Goal: Information Seeking & Learning: Learn about a topic

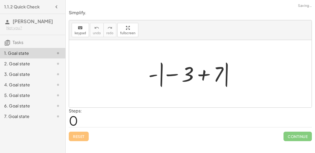
click at [205, 78] on div at bounding box center [193, 73] width 94 height 29
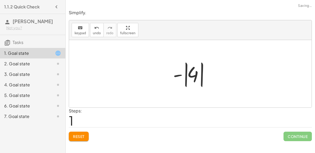
click at [192, 73] on div at bounding box center [193, 73] width 44 height 29
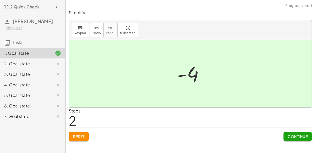
click at [292, 136] on span "Continue" at bounding box center [298, 136] width 20 height 5
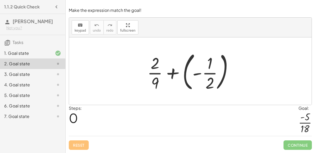
click at [208, 73] on div at bounding box center [192, 71] width 95 height 44
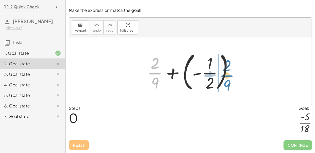
drag, startPoint x: 155, startPoint y: 78, endPoint x: 227, endPoint y: 80, distance: 71.8
click at [227, 80] on div at bounding box center [192, 71] width 95 height 44
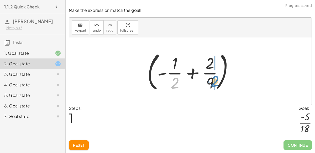
drag, startPoint x: 175, startPoint y: 82, endPoint x: 215, endPoint y: 80, distance: 40.2
click at [215, 80] on div at bounding box center [192, 71] width 95 height 44
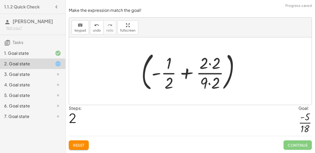
click at [218, 85] on div at bounding box center [193, 71] width 108 height 44
click at [211, 62] on div at bounding box center [193, 71] width 108 height 44
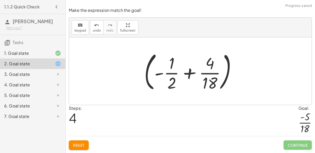
click at [169, 74] on div at bounding box center [193, 71] width 102 height 44
click at [171, 83] on div at bounding box center [193, 71] width 102 height 44
click at [188, 70] on div at bounding box center [193, 71] width 102 height 44
drag, startPoint x: 171, startPoint y: 64, endPoint x: 171, endPoint y: 81, distance: 16.6
drag, startPoint x: 156, startPoint y: 74, endPoint x: 166, endPoint y: 61, distance: 16.1
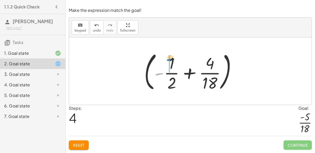
click at [166, 61] on div at bounding box center [193, 71] width 102 height 44
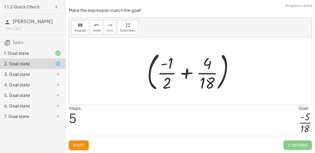
click at [172, 73] on div at bounding box center [193, 71] width 96 height 44
click at [185, 73] on div at bounding box center [193, 71] width 96 height 44
drag, startPoint x: 207, startPoint y: 66, endPoint x: 220, endPoint y: 73, distance: 14.6
click at [220, 73] on div at bounding box center [193, 71] width 96 height 44
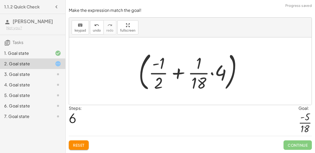
click at [209, 79] on div at bounding box center [192, 71] width 113 height 44
click at [210, 73] on div at bounding box center [192, 71] width 113 height 44
click at [192, 70] on div at bounding box center [192, 71] width 113 height 44
click at [83, 142] on button "Reset" at bounding box center [79, 144] width 20 height 9
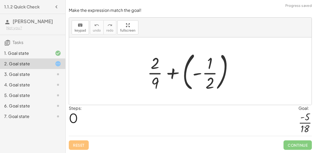
click at [174, 74] on div at bounding box center [192, 71] width 95 height 44
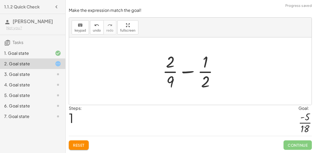
click at [187, 70] on div at bounding box center [192, 71] width 65 height 40
click at [187, 72] on div at bounding box center [192, 71] width 65 height 40
click at [187, 72] on div at bounding box center [192, 71] width 89 height 40
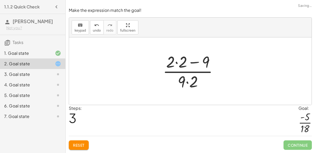
click at [188, 80] on div at bounding box center [192, 71] width 65 height 40
click at [191, 63] on div at bounding box center [192, 71] width 65 height 40
click at [194, 64] on div at bounding box center [192, 71] width 65 height 40
click at [178, 62] on div at bounding box center [192, 71] width 65 height 40
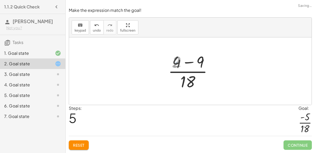
click at [188, 62] on div at bounding box center [192, 71] width 52 height 40
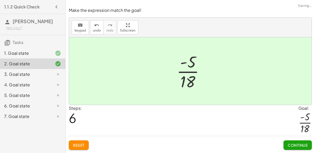
click at [306, 142] on button "Continue" at bounding box center [298, 144] width 28 height 9
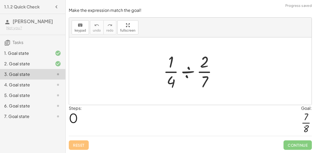
click at [186, 75] on div at bounding box center [192, 71] width 63 height 40
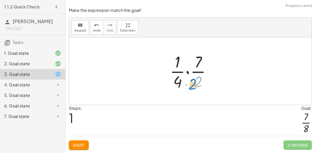
click at [196, 83] on div at bounding box center [192, 71] width 50 height 40
click at [195, 82] on div at bounding box center [192, 71] width 50 height 40
click at [187, 73] on div at bounding box center [192, 71] width 50 height 40
click at [187, 73] on div at bounding box center [192, 71] width 42 height 40
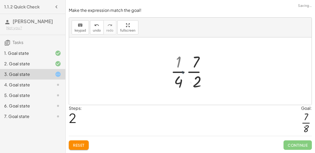
click at [187, 73] on div at bounding box center [192, 71] width 42 height 40
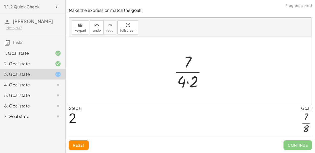
click at [188, 83] on div at bounding box center [192, 71] width 42 height 40
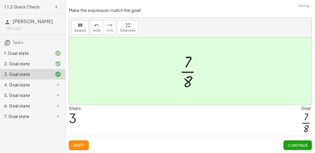
click at [301, 145] on span "Continue" at bounding box center [298, 144] width 20 height 5
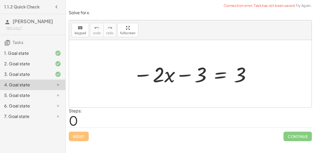
click at [216, 74] on div at bounding box center [193, 73] width 124 height 27
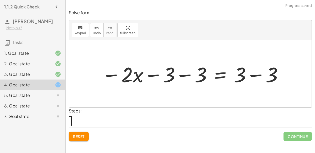
click at [184, 74] on div at bounding box center [192, 73] width 187 height 27
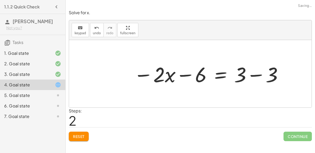
click at [184, 73] on div at bounding box center [208, 73] width 155 height 27
click at [253, 76] on div at bounding box center [208, 73] width 155 height 27
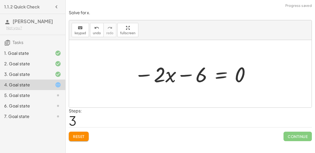
click at [160, 75] on div at bounding box center [193, 73] width 122 height 27
click at [82, 134] on span "Reset" at bounding box center [79, 136] width 12 height 5
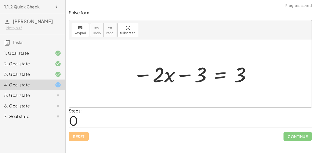
click at [181, 74] on div at bounding box center [193, 73] width 124 height 27
click at [223, 74] on div at bounding box center [193, 73] width 124 height 27
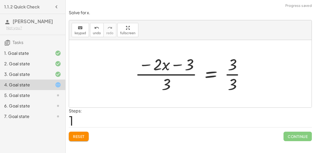
click at [233, 77] on div at bounding box center [193, 73] width 120 height 40
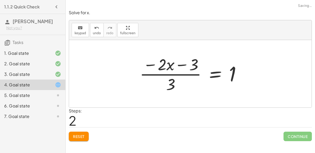
click at [169, 84] on div at bounding box center [192, 73] width 111 height 40
click at [183, 63] on div at bounding box center [192, 73] width 111 height 40
click at [85, 136] on button "Reset" at bounding box center [79, 135] width 20 height 9
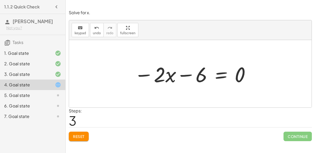
click at [83, 138] on button "Reset" at bounding box center [79, 135] width 20 height 9
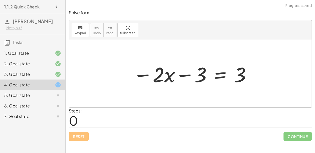
click at [222, 77] on div at bounding box center [193, 73] width 124 height 27
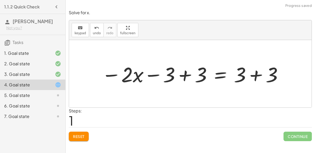
click at [184, 74] on div at bounding box center [192, 73] width 187 height 27
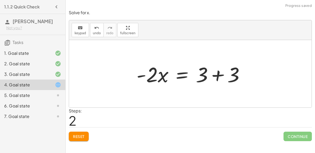
click at [216, 75] on div at bounding box center [192, 73] width 117 height 27
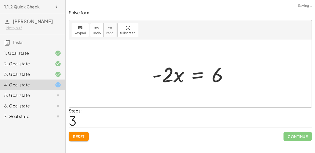
click at [199, 75] on div at bounding box center [192, 73] width 85 height 27
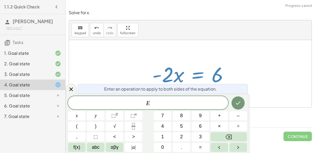
click at [228, 76] on div at bounding box center [192, 73] width 85 height 27
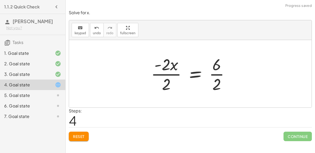
click at [215, 80] on div at bounding box center [192, 73] width 88 height 40
click at [171, 81] on div at bounding box center [191, 73] width 85 height 40
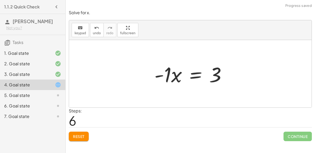
click at [196, 75] on div at bounding box center [192, 73] width 81 height 27
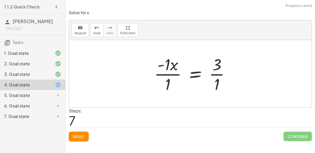
click at [169, 76] on div at bounding box center [194, 73] width 85 height 40
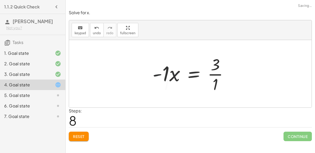
click at [214, 74] on div at bounding box center [192, 73] width 85 height 40
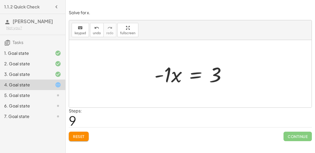
click at [74, 134] on span "Reset" at bounding box center [79, 136] width 12 height 5
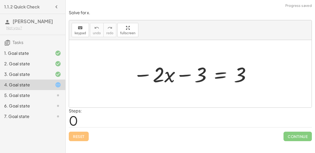
click at [217, 75] on div at bounding box center [193, 73] width 124 height 27
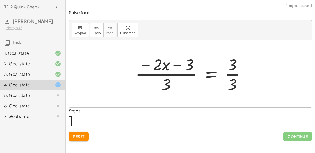
click at [232, 79] on div at bounding box center [193, 73] width 120 height 40
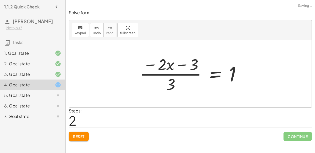
click at [169, 77] on div at bounding box center [192, 73] width 111 height 40
click at [83, 134] on span "Reset" at bounding box center [79, 136] width 12 height 5
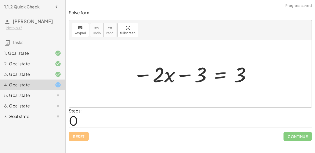
click at [59, 116] on icon at bounding box center [58, 116] width 6 height 6
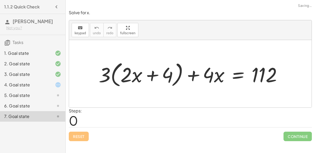
click at [147, 75] on div at bounding box center [192, 74] width 193 height 30
click at [106, 74] on div at bounding box center [192, 74] width 193 height 30
click at [240, 71] on div at bounding box center [192, 74] width 193 height 30
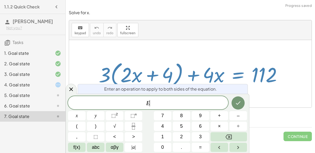
click at [213, 72] on div at bounding box center [192, 74] width 193 height 30
click at [37, 105] on div "6. Goal state" at bounding box center [25, 105] width 42 height 6
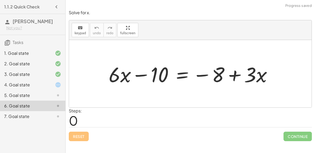
click at [181, 76] on div at bounding box center [192, 73] width 173 height 27
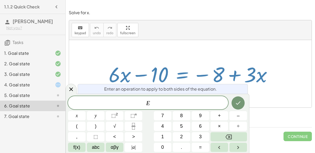
click at [262, 61] on div at bounding box center [192, 73] width 173 height 27
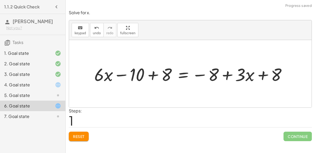
click at [148, 75] on div at bounding box center [193, 73] width 202 height 23
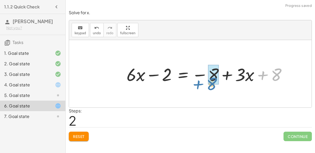
drag, startPoint x: 263, startPoint y: 73, endPoint x: 204, endPoint y: 75, distance: 59.7
click at [204, 75] on div at bounding box center [208, 73] width 169 height 23
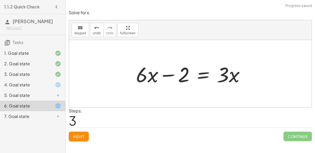
click at [228, 77] on div at bounding box center [192, 73] width 118 height 27
click at [201, 71] on div at bounding box center [192, 73] width 118 height 27
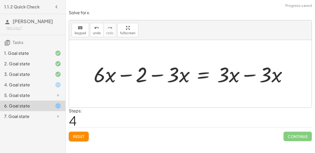
click at [250, 73] on div at bounding box center [192, 73] width 203 height 27
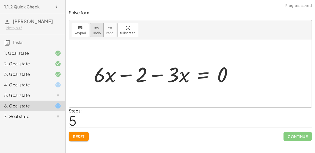
click at [94, 34] on span "undo" at bounding box center [97, 33] width 8 height 4
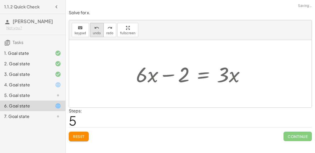
click at [93, 31] on span "undo" at bounding box center [97, 33] width 8 height 4
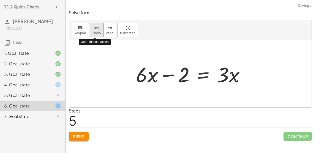
click at [93, 32] on span "undo" at bounding box center [97, 33] width 8 height 4
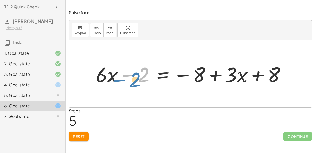
drag, startPoint x: 128, startPoint y: 75, endPoint x: 120, endPoint y: 80, distance: 9.8
click at [120, 80] on div at bounding box center [192, 73] width 199 height 27
click at [73, 134] on span "Reset" at bounding box center [79, 136] width 12 height 5
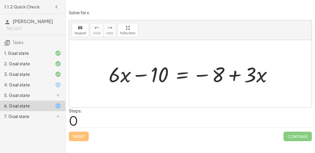
click at [182, 76] on div at bounding box center [192, 73] width 173 height 27
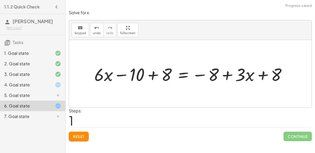
click at [148, 74] on div at bounding box center [193, 73] width 202 height 23
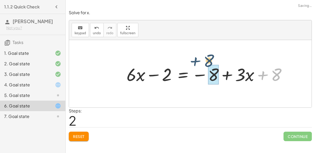
drag, startPoint x: 270, startPoint y: 73, endPoint x: 209, endPoint y: 63, distance: 62.6
click at [209, 63] on div at bounding box center [208, 73] width 169 height 23
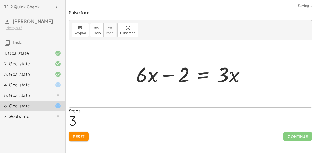
click at [227, 77] on div at bounding box center [192, 73] width 118 height 27
click at [199, 73] on div at bounding box center [192, 73] width 118 height 27
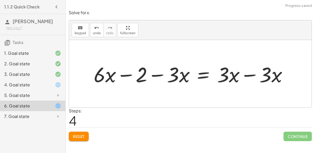
click at [255, 73] on div at bounding box center [192, 73] width 203 height 27
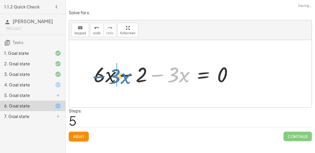
drag, startPoint x: 162, startPoint y: 75, endPoint x: 104, endPoint y: 77, distance: 58.9
click at [104, 77] on div at bounding box center [165, 73] width 148 height 27
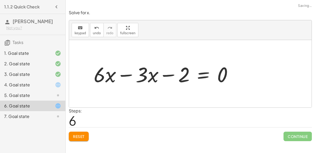
click at [119, 72] on div at bounding box center [165, 73] width 148 height 27
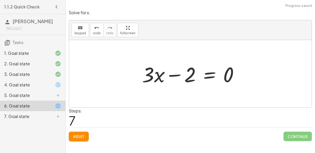
click at [207, 74] on div at bounding box center [193, 73] width 106 height 27
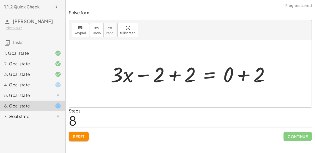
click at [181, 78] on div at bounding box center [192, 73] width 168 height 27
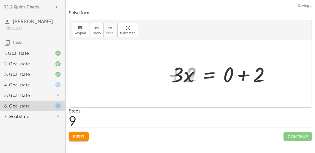
click at [244, 74] on div at bounding box center [224, 73] width 106 height 27
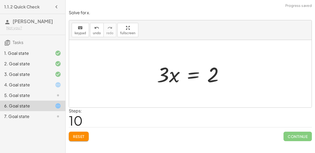
click at [192, 77] on div at bounding box center [193, 73] width 76 height 27
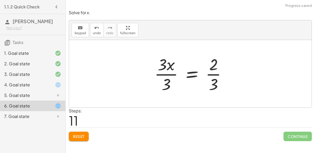
click at [163, 74] on div at bounding box center [192, 73] width 81 height 40
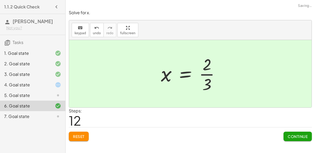
click at [288, 134] on span "Continue" at bounding box center [298, 136] width 20 height 5
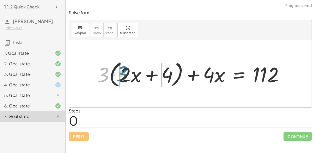
drag, startPoint x: 106, startPoint y: 70, endPoint x: 124, endPoint y: 69, distance: 18.7
click at [124, 69] on div at bounding box center [193, 74] width 196 height 30
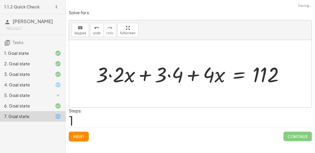
click at [112, 73] on div at bounding box center [191, 73] width 197 height 27
click at [170, 70] on div at bounding box center [200, 73] width 181 height 27
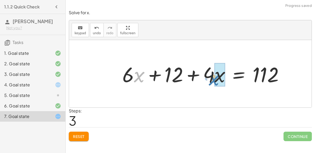
drag, startPoint x: 135, startPoint y: 79, endPoint x: 210, endPoint y: 82, distance: 75.2
click at [210, 82] on div at bounding box center [205, 73] width 171 height 27
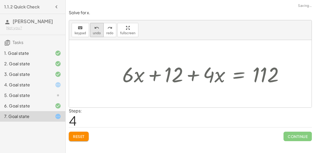
click at [93, 33] on span "undo" at bounding box center [97, 33] width 8 height 4
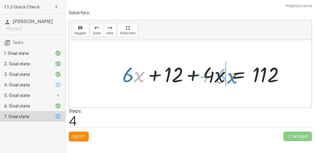
drag, startPoint x: 142, startPoint y: 72, endPoint x: 235, endPoint y: 73, distance: 93.0
click at [235, 73] on div at bounding box center [205, 73] width 171 height 27
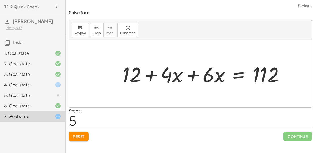
click at [193, 74] on div at bounding box center [205, 73] width 171 height 27
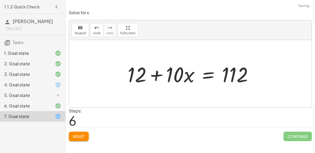
click at [208, 76] on div at bounding box center [192, 73] width 135 height 27
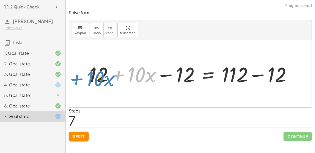
drag, startPoint x: 113, startPoint y: 74, endPoint x: 70, endPoint y: 78, distance: 43.0
click at [70, 78] on div "+ · 3 · ( + · 2 · x + 4 ) + · 4 · x = 112 + · 3 · 2 · x + · 3 · 4 + · 4 · x = 1…" at bounding box center [190, 73] width 243 height 67
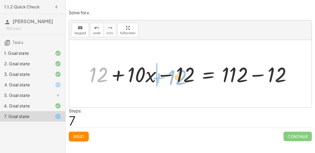
drag, startPoint x: 98, startPoint y: 74, endPoint x: 177, endPoint y: 77, distance: 78.9
click at [177, 77] on div at bounding box center [193, 73] width 212 height 27
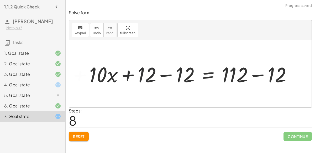
click at [164, 73] on div at bounding box center [193, 73] width 212 height 27
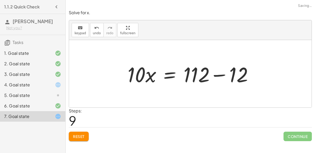
click at [223, 73] on div at bounding box center [192, 73] width 135 height 27
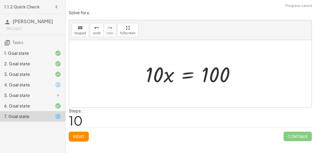
click at [186, 75] on div at bounding box center [192, 73] width 99 height 27
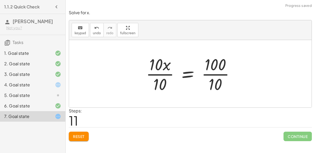
click at [160, 67] on div at bounding box center [192, 73] width 98 height 40
click at [217, 73] on div at bounding box center [192, 73] width 98 height 40
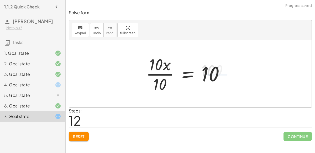
click at [159, 73] on div at bounding box center [187, 73] width 88 height 40
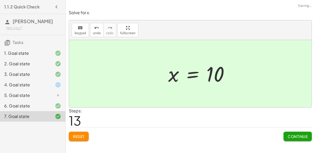
click at [291, 134] on span "Continue" at bounding box center [298, 136] width 20 height 5
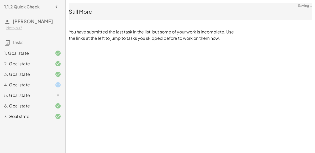
click at [48, 83] on div at bounding box center [54, 84] width 15 height 6
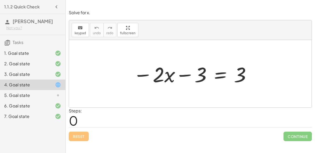
click at [218, 71] on div at bounding box center [193, 73] width 124 height 27
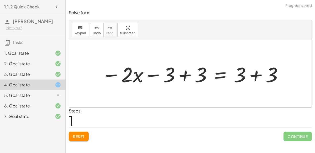
click at [183, 74] on div at bounding box center [192, 73] width 187 height 27
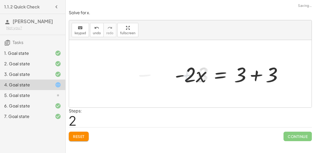
click at [256, 76] on div at bounding box center [230, 73] width 117 height 27
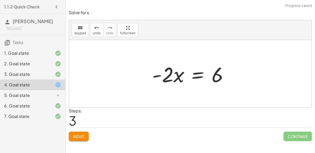
click at [198, 78] on div at bounding box center [192, 73] width 85 height 27
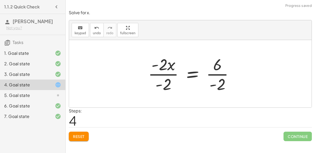
click at [174, 69] on div at bounding box center [193, 73] width 95 height 40
click at [211, 73] on div at bounding box center [192, 73] width 95 height 40
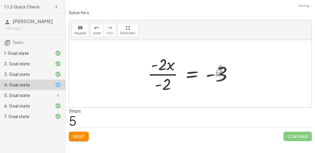
click at [164, 71] on div at bounding box center [192, 73] width 94 height 40
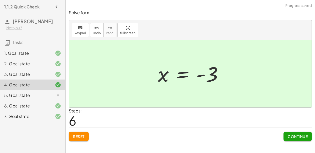
click at [296, 135] on span "Continue" at bounding box center [298, 136] width 20 height 5
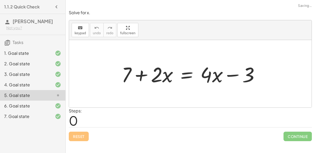
click at [181, 73] on div at bounding box center [192, 73] width 147 height 27
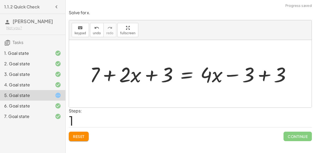
click at [260, 75] on div at bounding box center [192, 73] width 211 height 27
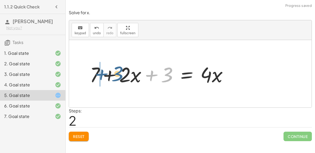
drag, startPoint x: 157, startPoint y: 75, endPoint x: 107, endPoint y: 74, distance: 50.5
click at [107, 74] on div at bounding box center [160, 73] width 147 height 27
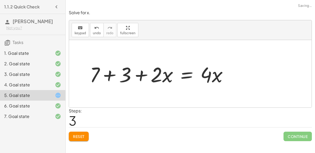
click at [105, 75] on div at bounding box center [160, 73] width 147 height 27
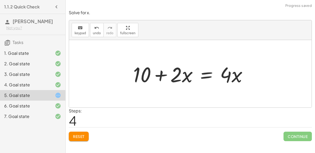
click at [211, 76] on div at bounding box center [193, 73] width 124 height 27
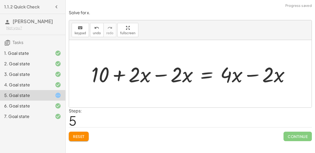
click at [157, 75] on div at bounding box center [193, 73] width 208 height 27
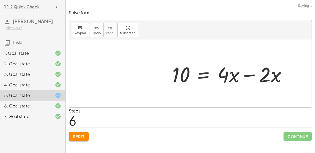
click at [249, 75] on div at bounding box center [232, 73] width 124 height 27
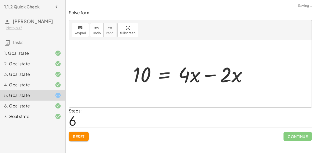
click at [215, 74] on div at bounding box center [193, 73] width 124 height 27
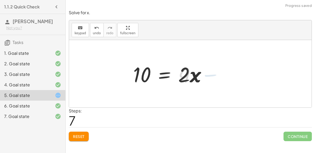
click at [166, 75] on div at bounding box center [172, 73] width 82 height 27
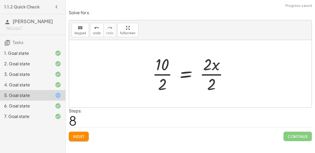
click at [210, 74] on div at bounding box center [192, 73] width 85 height 40
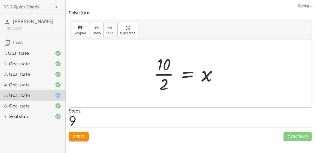
click at [166, 73] on div at bounding box center [187, 73] width 73 height 40
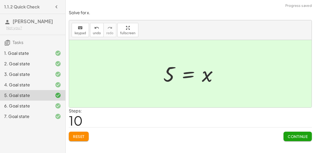
click at [298, 134] on span "Continue" at bounding box center [298, 136] width 20 height 5
